Goal: Ask a question

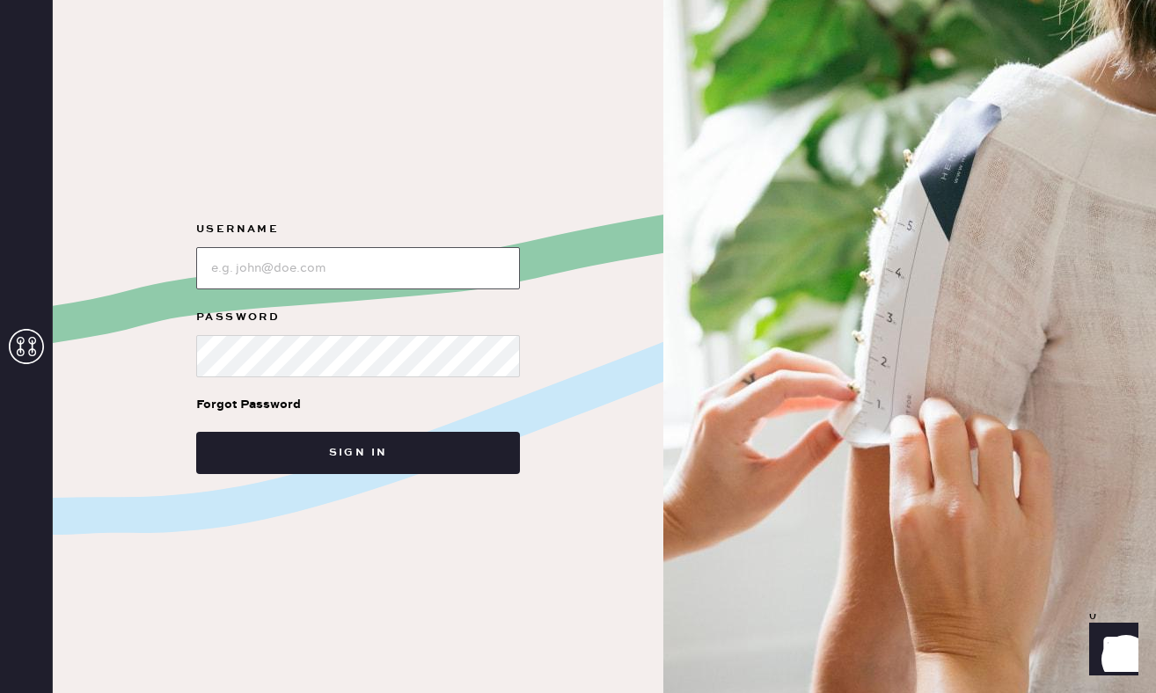
click at [249, 268] on input "loginName" at bounding box center [358, 268] width 324 height 42
type input "katielorton4@gmail.com"
click at [358, 453] on button "Sign in" at bounding box center [358, 453] width 324 height 42
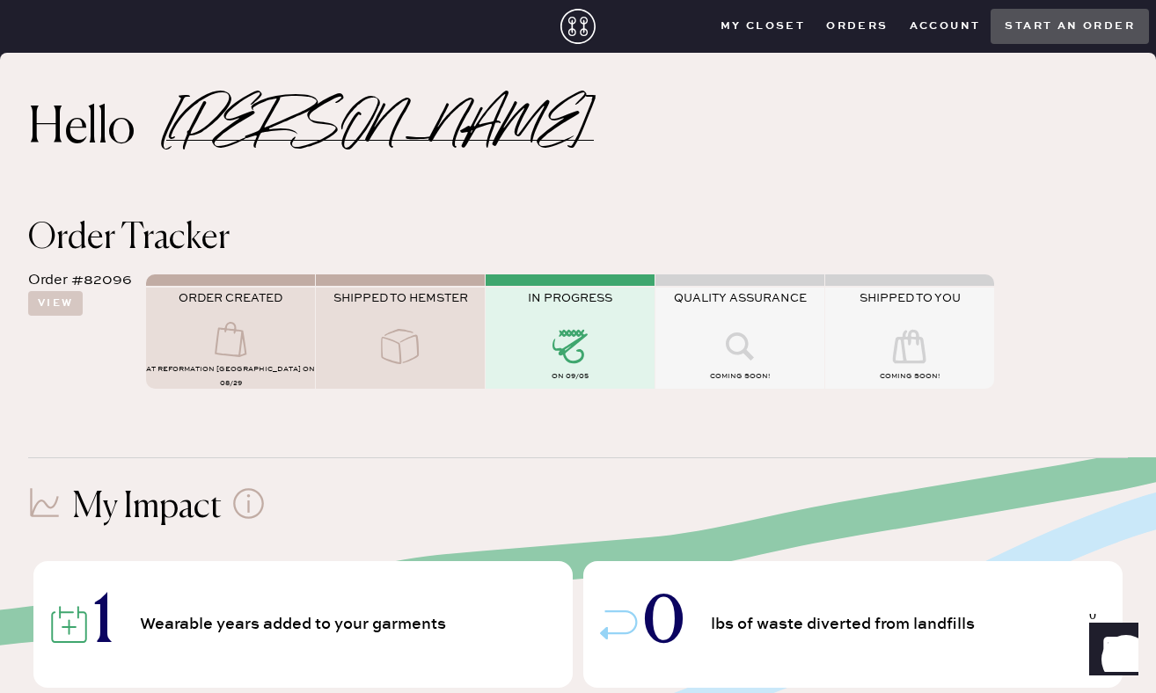
click at [1113, 658] on icon "Show" at bounding box center [1113, 647] width 20 height 21
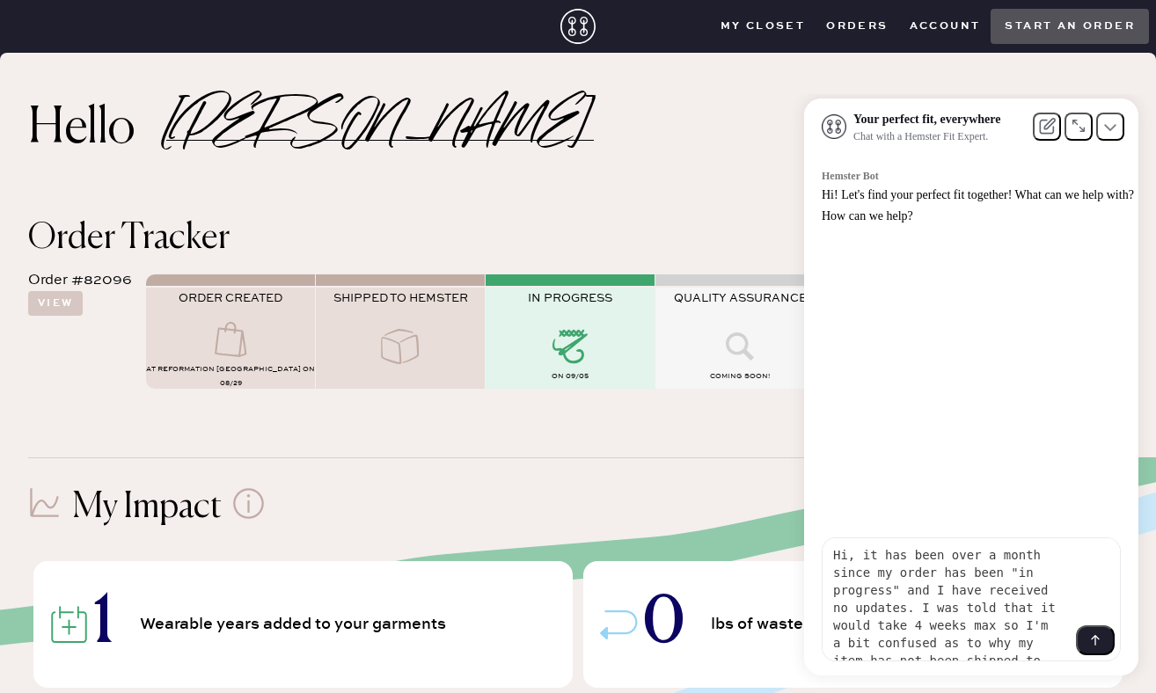
type textarea "Hi, it has been over a month since my order has been "in progress" and I have r…"
click at [1101, 643] on icon at bounding box center [1095, 640] width 14 height 14
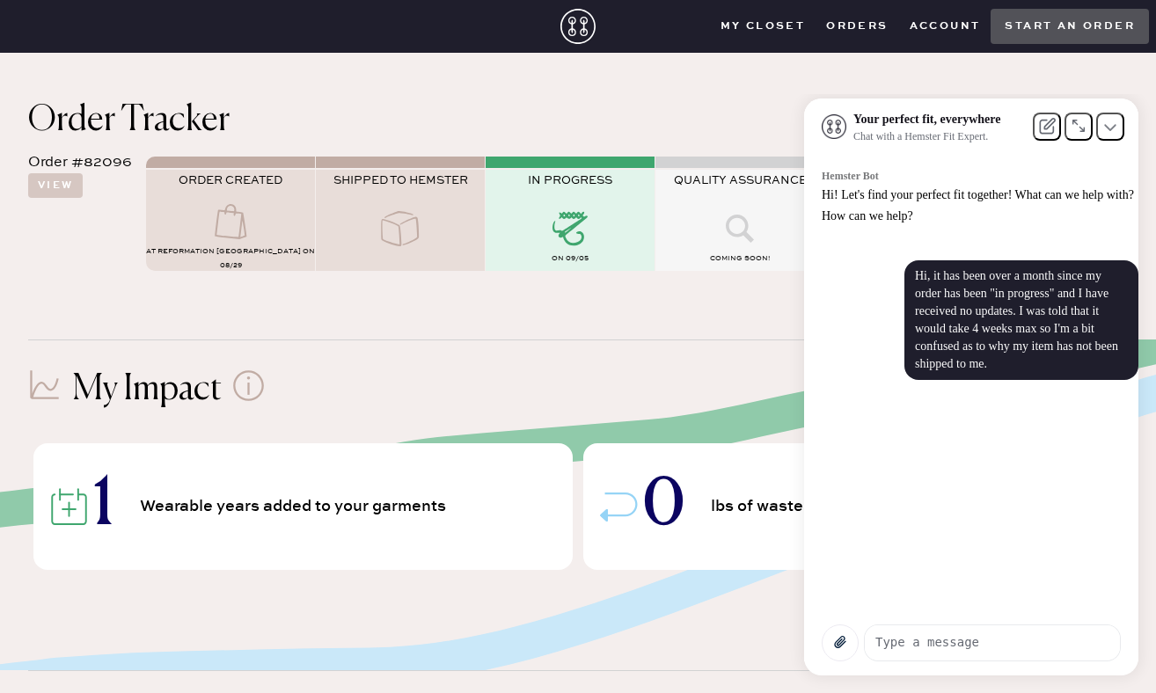
scroll to position [121, 0]
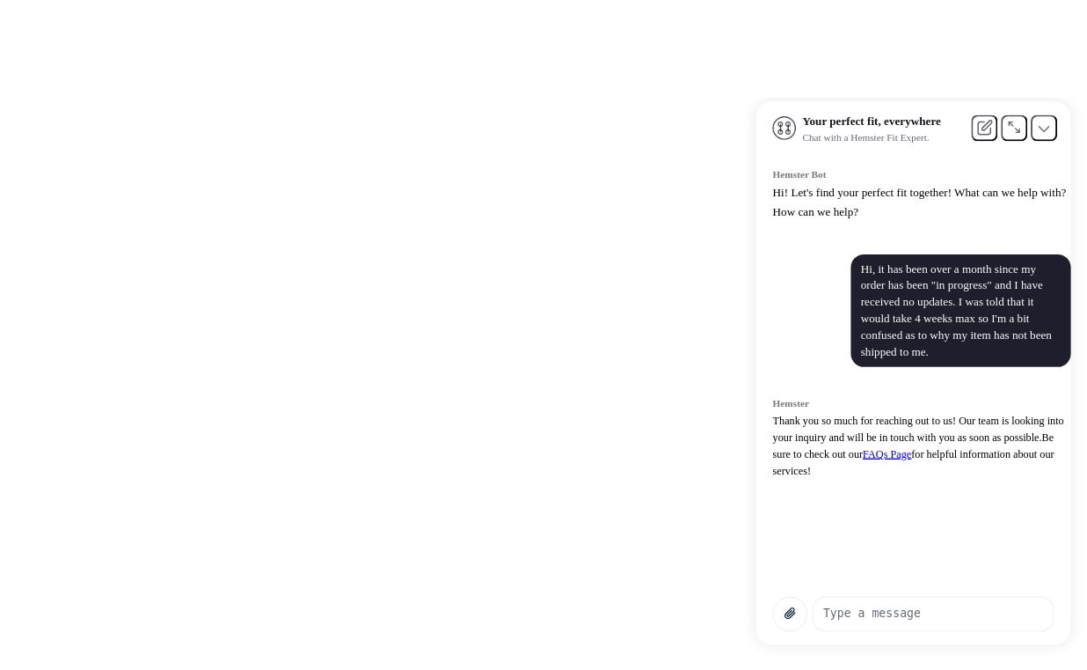
scroll to position [0, 0]
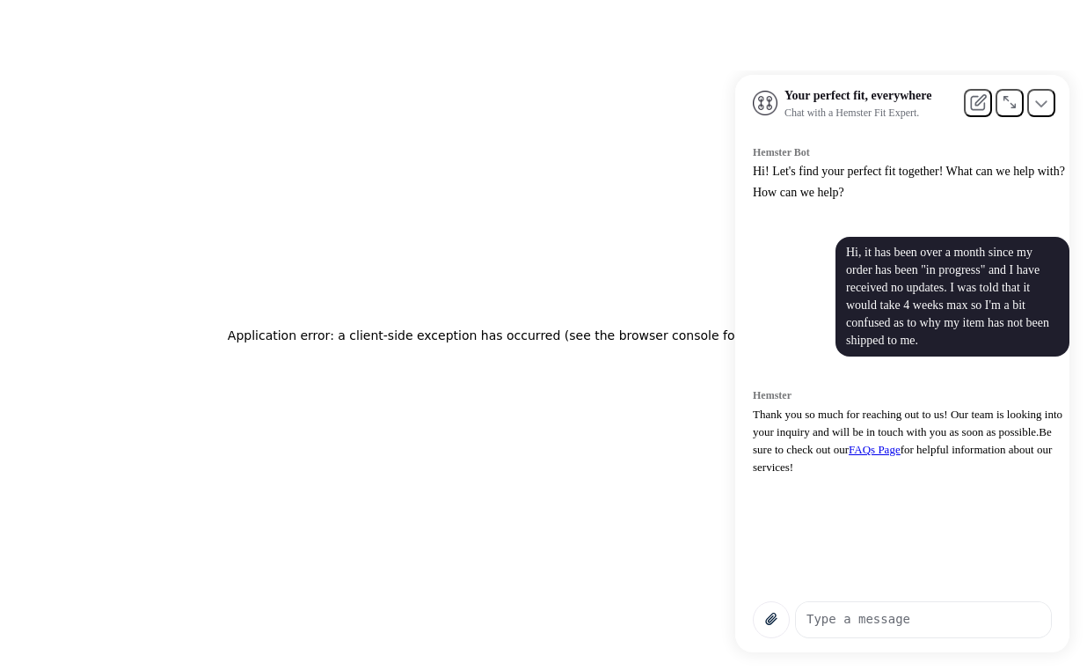
click at [545, 324] on h2 "Application error: a client-side exception has occurred (see the browser consol…" at bounding box center [544, 335] width 632 height 25
click at [1006, 111] on icon at bounding box center [1010, 102] width 18 height 18
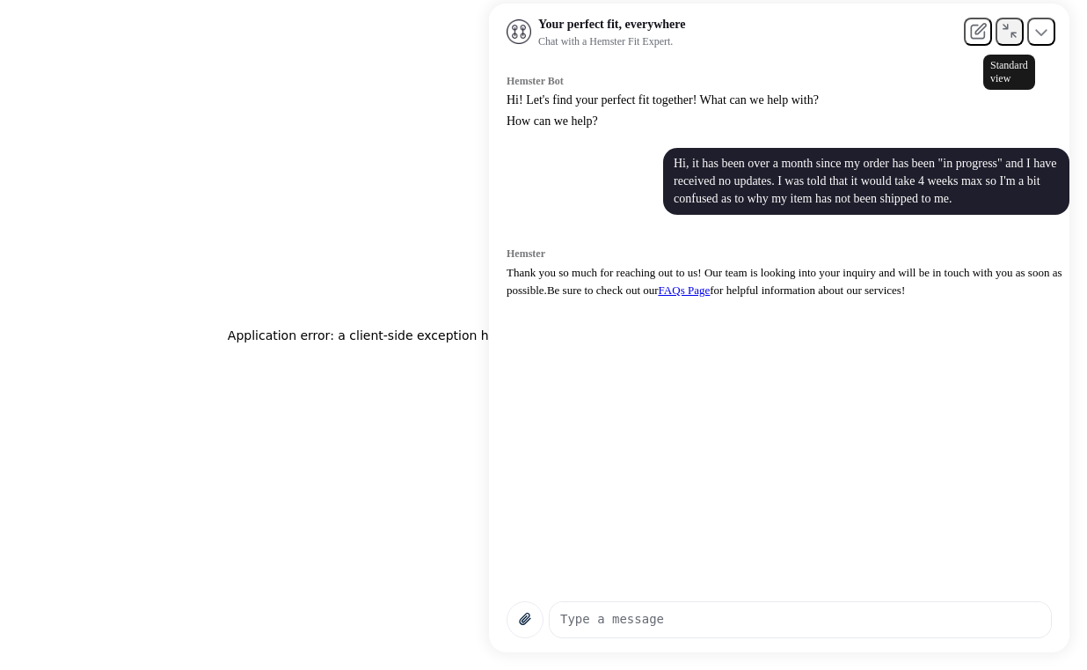
click at [1013, 42] on div at bounding box center [1010, 32] width 25 height 20
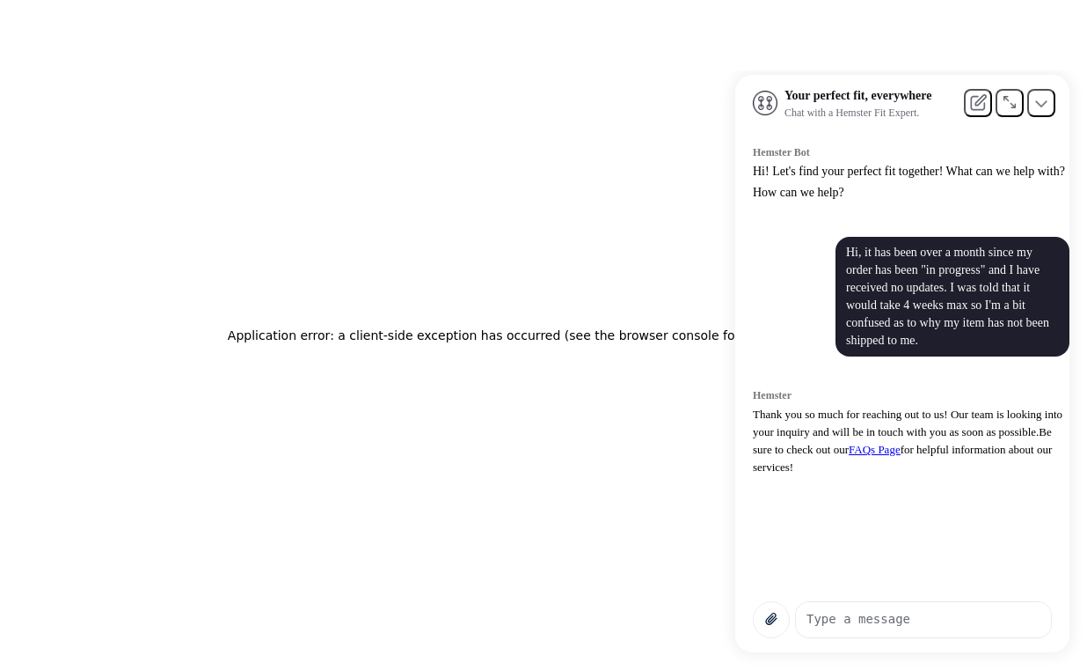
click at [596, 301] on div "Application error: a client-side exception has occurred (see the browser consol…" at bounding box center [543, 335] width 1087 height 670
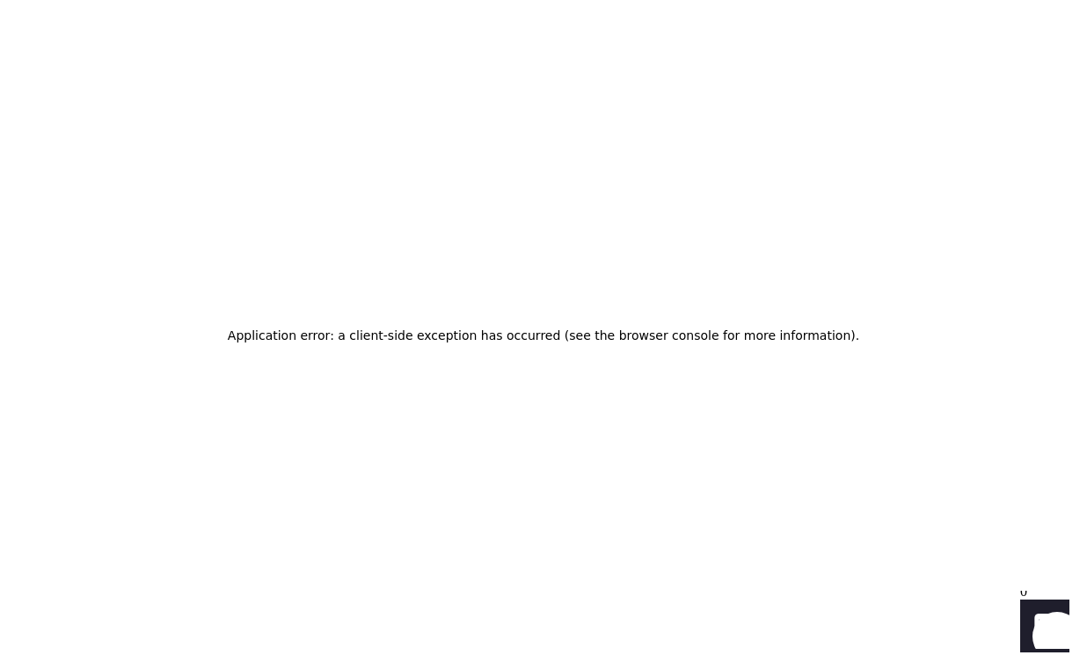
click at [1035, 618] on icon "Launch Front Chat" at bounding box center [1045, 623] width 49 height 49
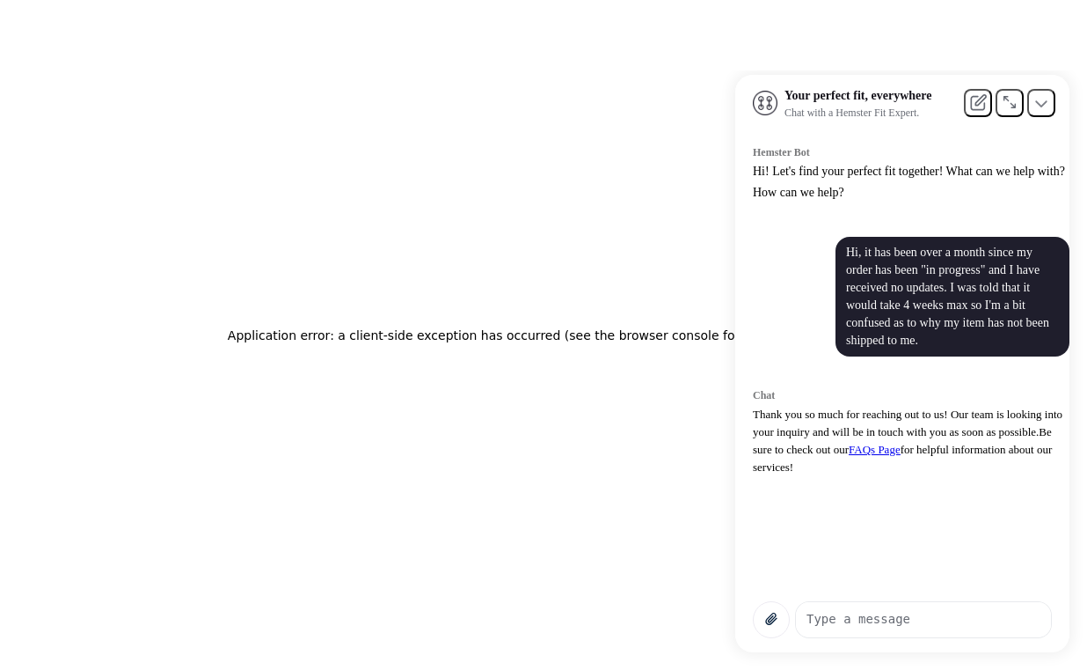
click at [849, 456] on span "FAQs Page" at bounding box center [875, 449] width 52 height 13
click at [884, 305] on div "Hi, it has been over a month since my order has been "in progress" and I have r…" at bounding box center [952, 297] width 213 height 106
